Goal: Subscribe to service/newsletter

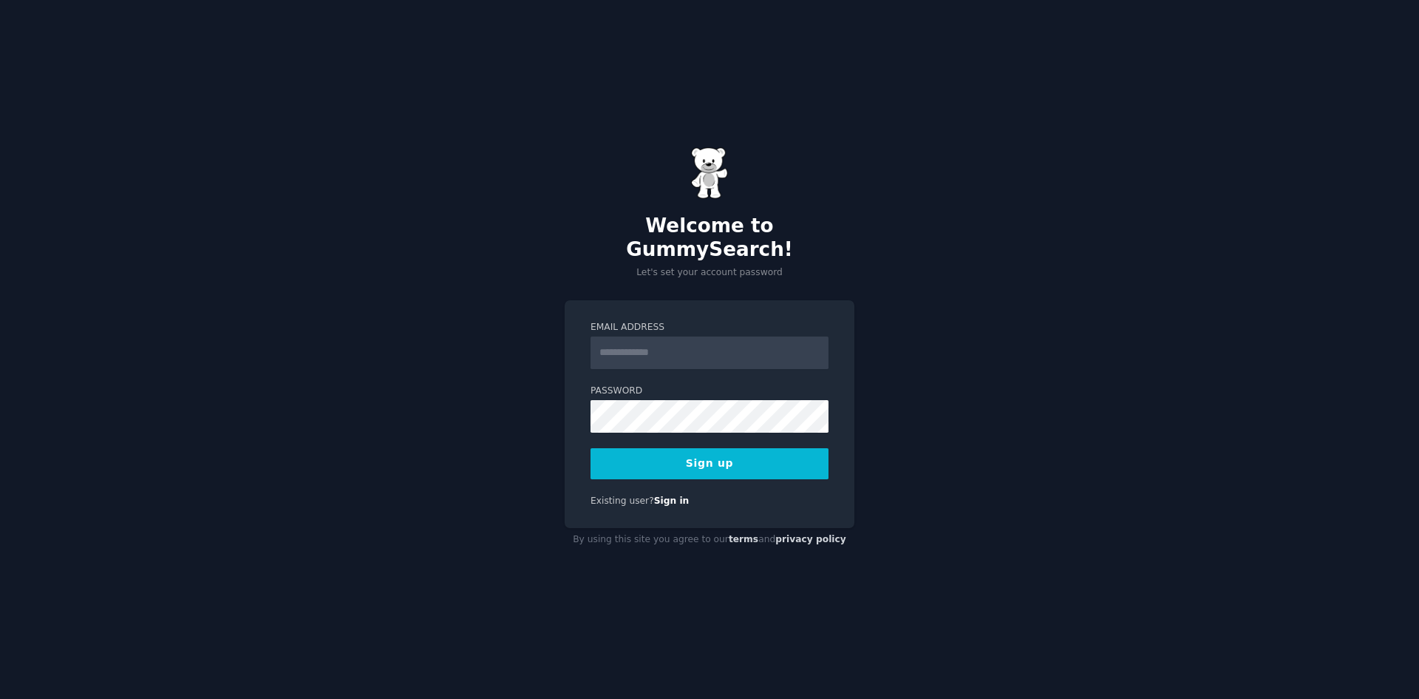
click at [648, 336] on input "Email Address" at bounding box center [710, 352] width 238 height 33
type input "**********"
click at [649, 457] on button "Sign up" at bounding box center [710, 463] width 238 height 31
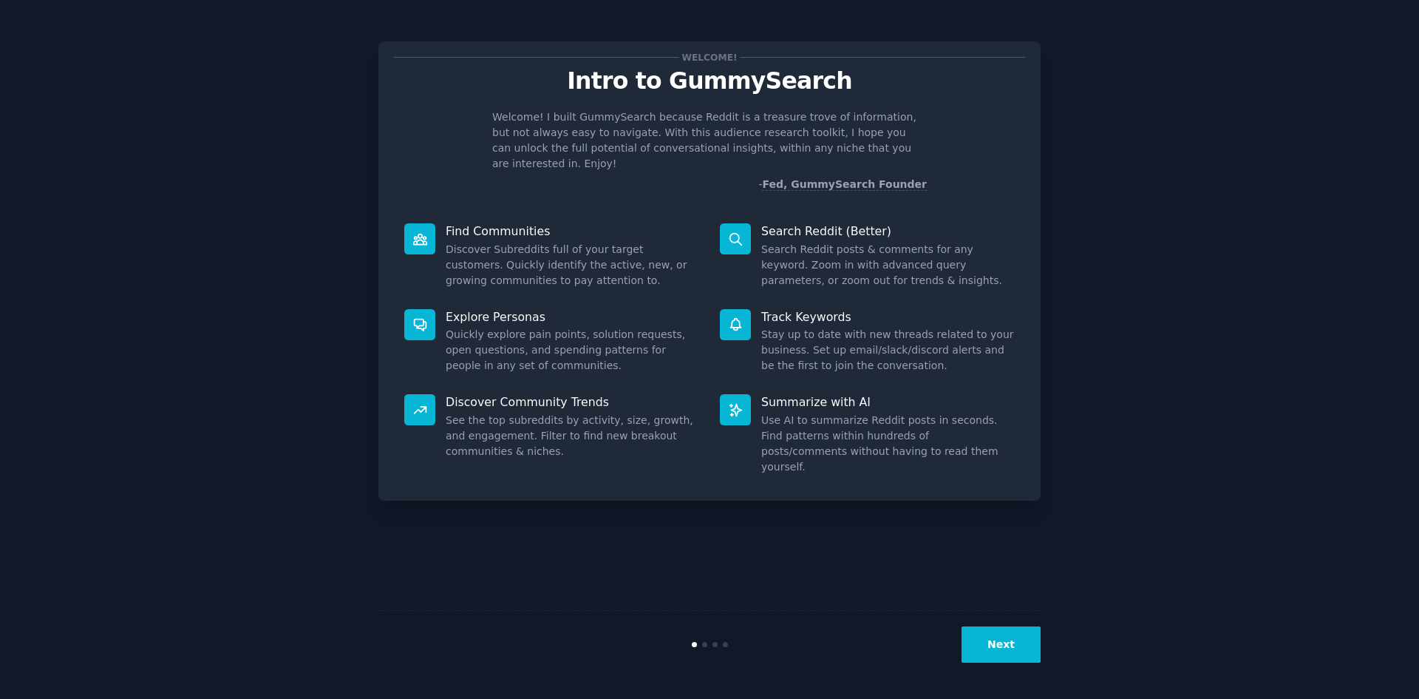
click at [992, 634] on button "Next" at bounding box center [1001, 644] width 79 height 36
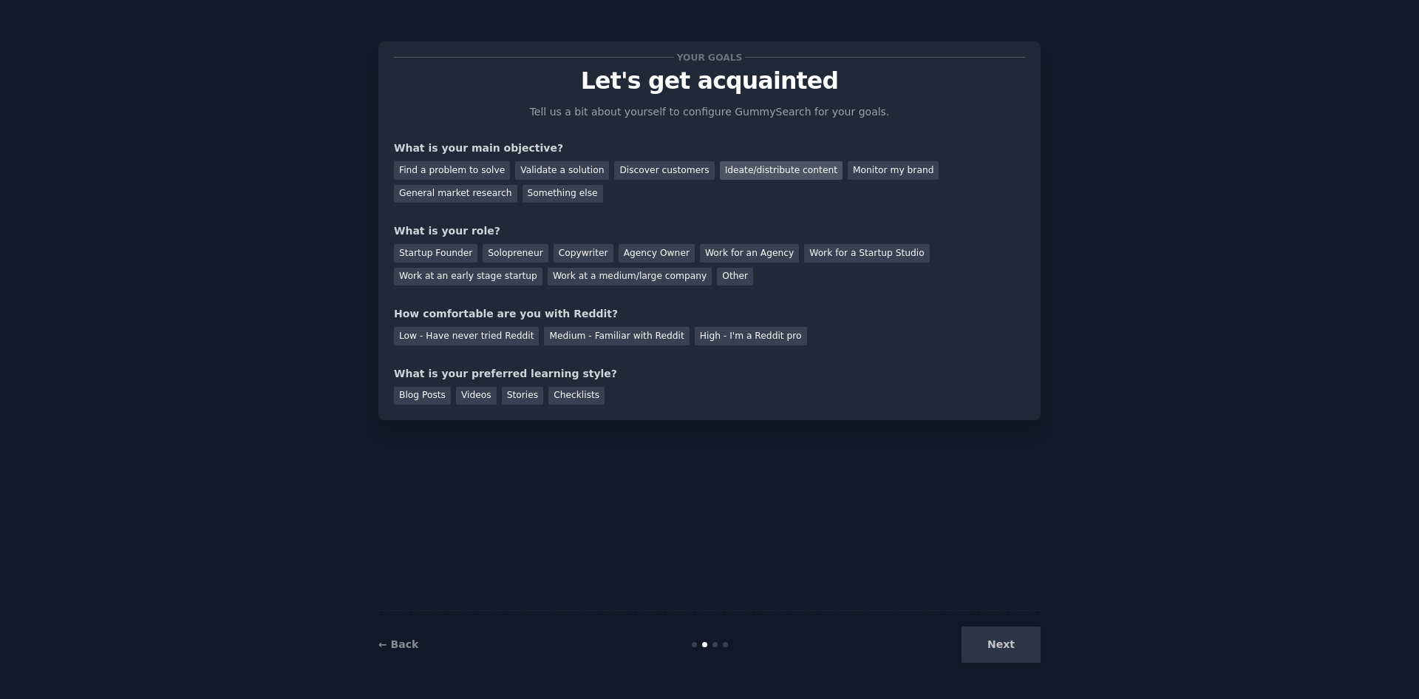
click at [753, 174] on div "Ideate/distribute content" at bounding box center [781, 170] width 123 height 18
click at [435, 169] on div "Find a problem to solve" at bounding box center [452, 170] width 116 height 18
click at [489, 249] on div "Solopreneur" at bounding box center [515, 253] width 65 height 18
click at [717, 276] on div "Other" at bounding box center [735, 277] width 36 height 18
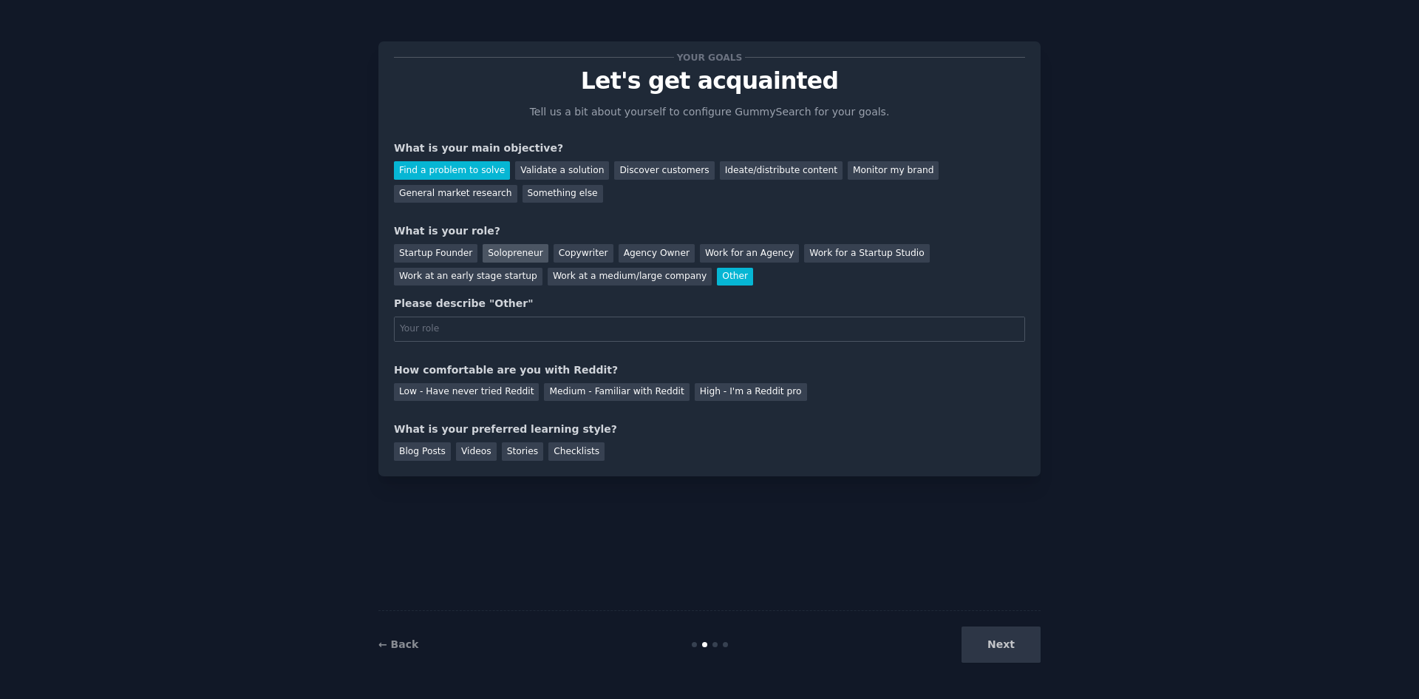
click at [511, 247] on div "Solopreneur" at bounding box center [515, 253] width 65 height 18
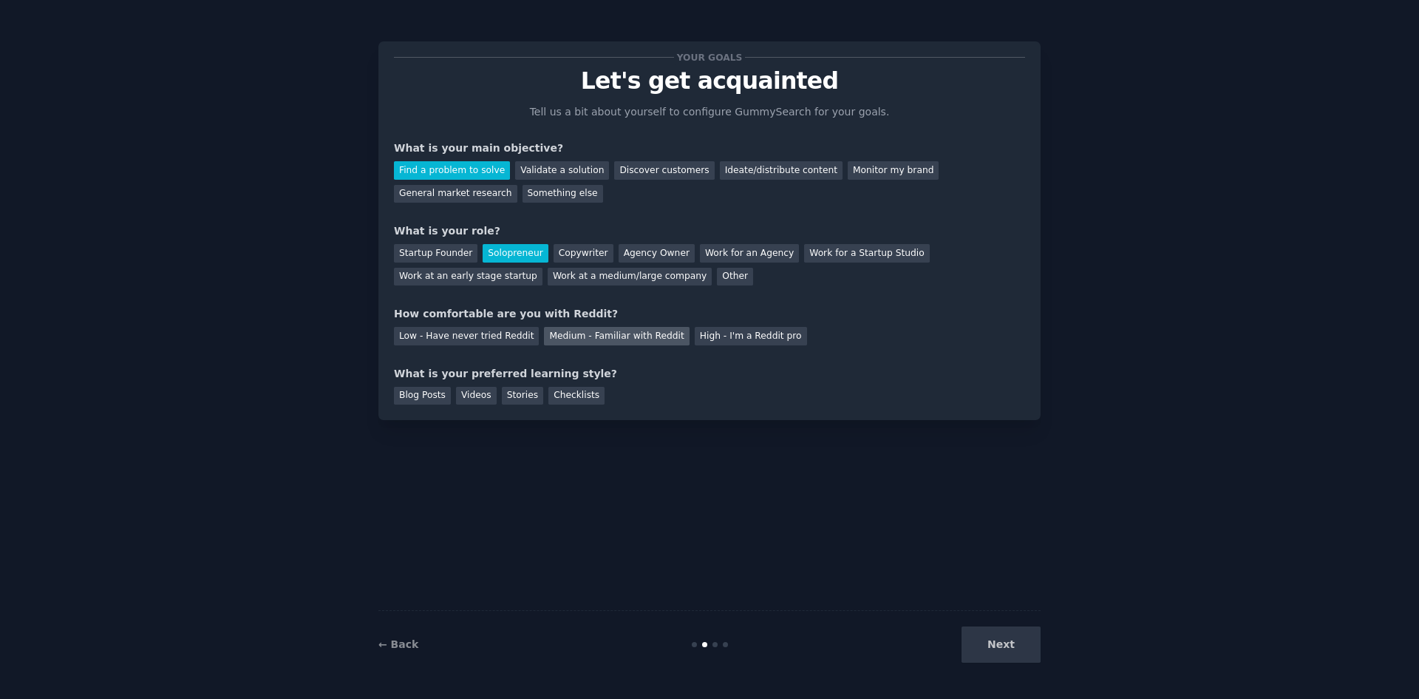
click at [580, 332] on div "Medium - Familiar with Reddit" at bounding box center [616, 336] width 145 height 18
click at [695, 333] on div "High - I'm a Reddit pro" at bounding box center [751, 336] width 112 height 18
click at [628, 313] on div "How comfortable are you with Reddit?" at bounding box center [709, 314] width 631 height 16
click at [622, 331] on div "Medium - Familiar with Reddit" at bounding box center [616, 336] width 145 height 18
click at [427, 396] on div "Blog Posts" at bounding box center [422, 396] width 57 height 18
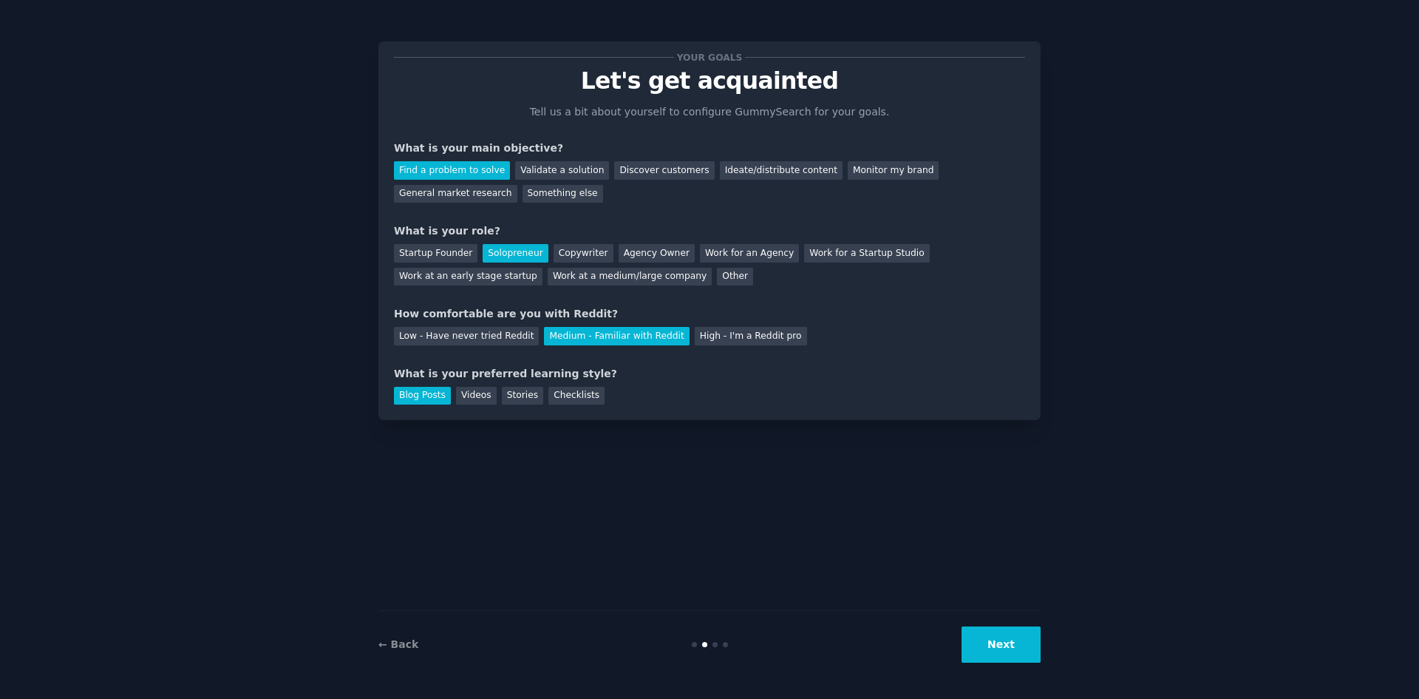
click at [449, 396] on div "Blog Posts Videos Stories Checklists" at bounding box center [709, 393] width 631 height 24
click at [458, 396] on div "Videos" at bounding box center [476, 396] width 41 height 18
click at [1031, 637] on button "Next" at bounding box center [1001, 644] width 79 height 36
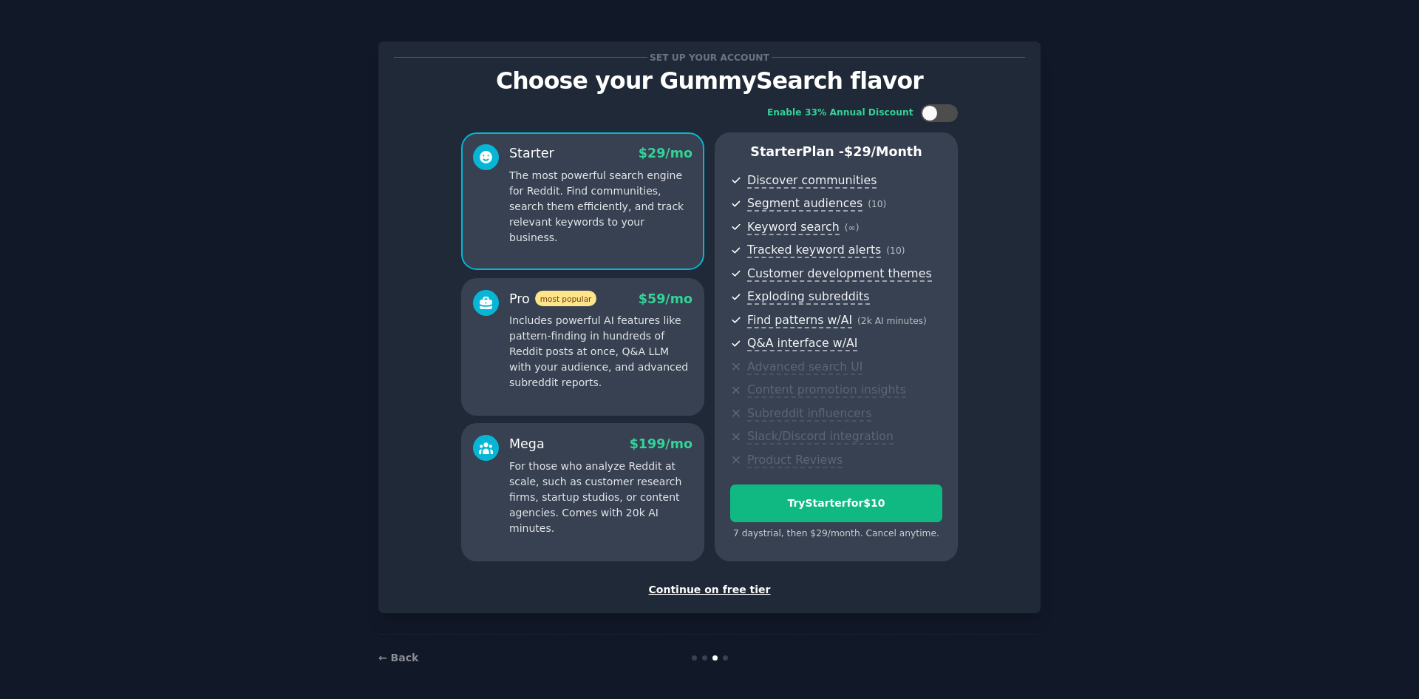
click at [682, 590] on div "Continue on free tier" at bounding box center [709, 590] width 631 height 16
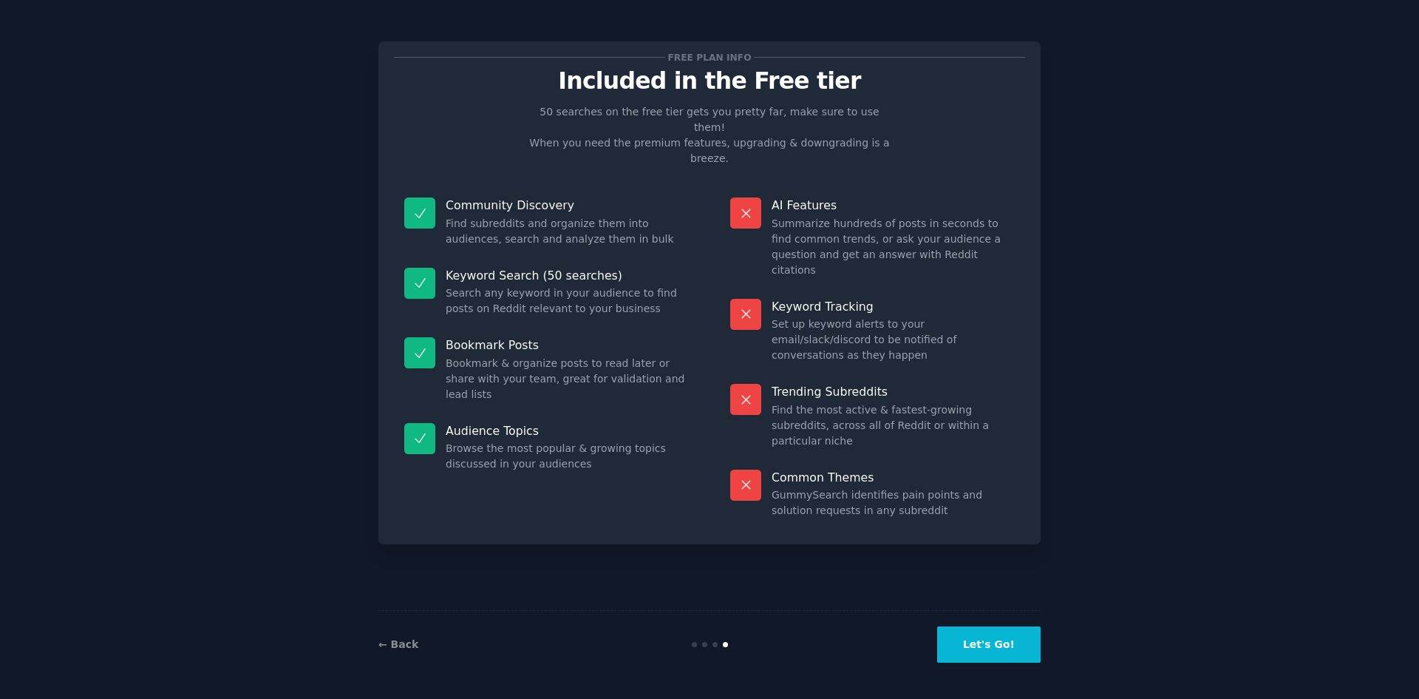
click at [994, 641] on button "Let's Go!" at bounding box center [989, 644] width 104 height 36
